Goal: Navigation & Orientation: Find specific page/section

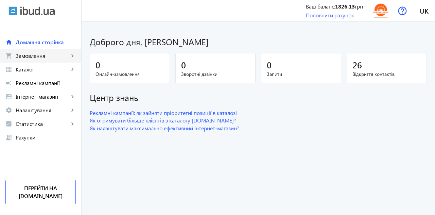
click at [34, 57] on span "Замовлення" at bounding box center [42, 55] width 53 height 7
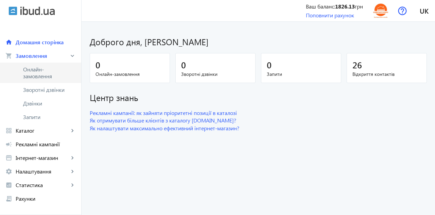
click at [33, 73] on span "Онлайн-замовлення" at bounding box center [45, 73] width 45 height 14
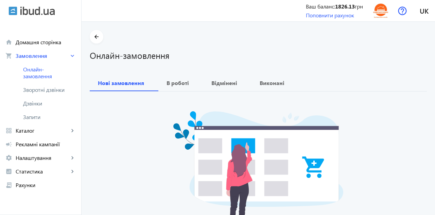
click at [39, 93] on span "Зворотні дзвінки" at bounding box center [45, 89] width 45 height 7
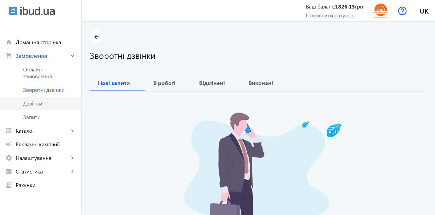
click at [34, 107] on link "Дзвінки" at bounding box center [40, 103] width 81 height 14
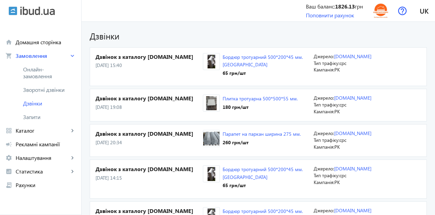
click at [33, 116] on span "Запити" at bounding box center [49, 116] width 53 height 7
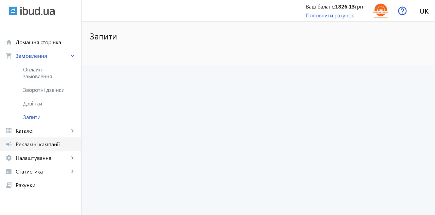
click at [32, 149] on link "campaign Рекламні кампанії" at bounding box center [40, 144] width 81 height 14
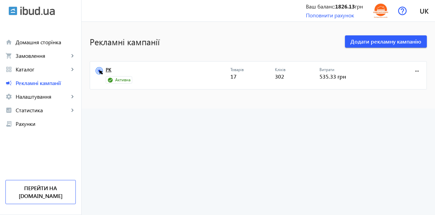
click at [106, 71] on link "РК" at bounding box center [168, 72] width 125 height 10
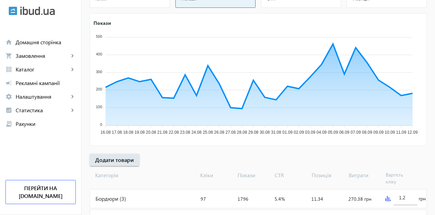
scroll to position [127, 0]
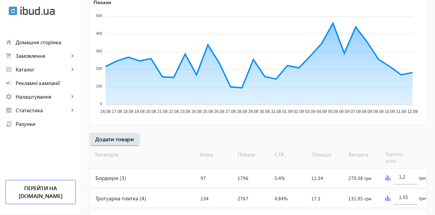
click at [125, 197] on div "Тротуарна плитка (4)" at bounding box center [144, 198] width 108 height 18
